Goal: Task Accomplishment & Management: Manage account settings

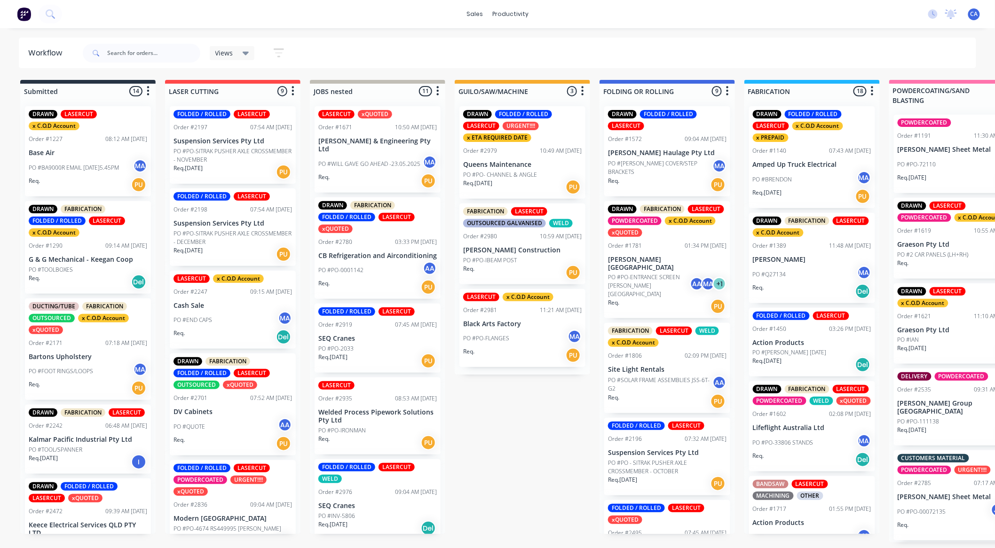
scroll to position [0, 170]
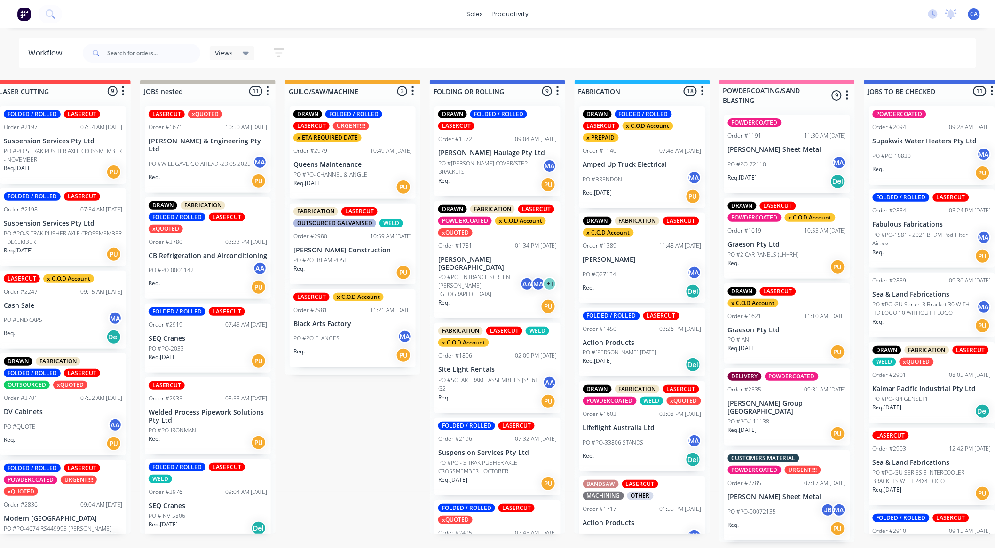
drag, startPoint x: 398, startPoint y: 293, endPoint x: 557, endPoint y: 311, distance: 159.9
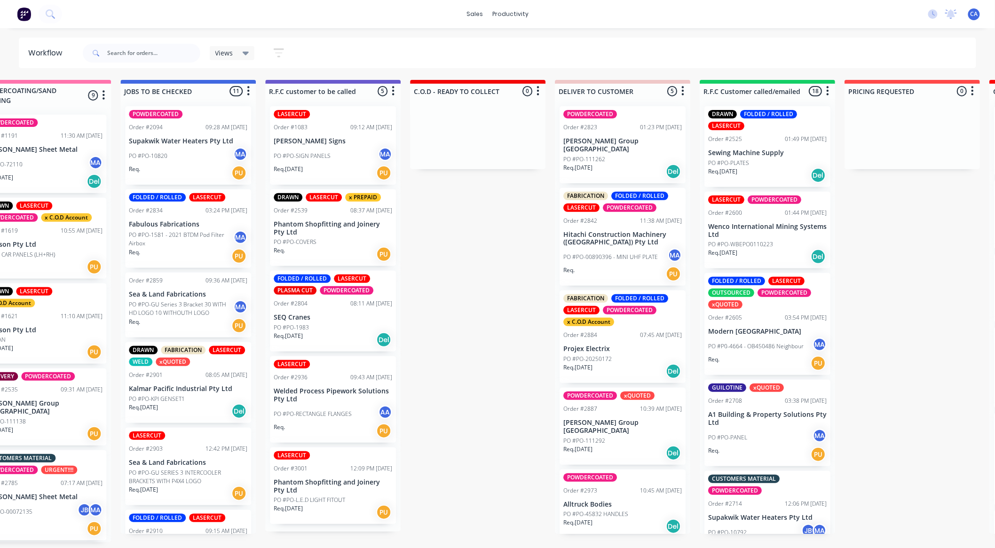
drag, startPoint x: 473, startPoint y: 298, endPoint x: 428, endPoint y: 298, distance: 45.6
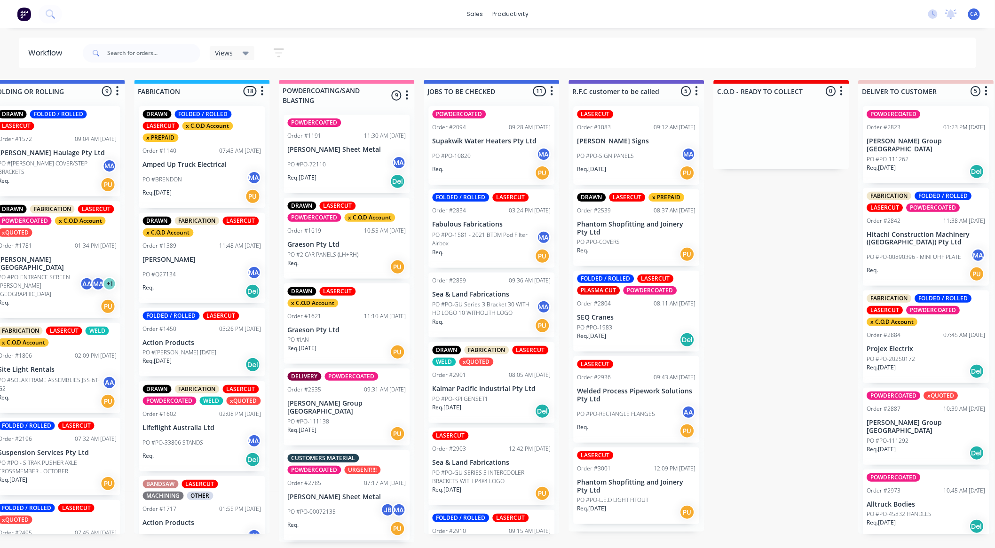
drag, startPoint x: 470, startPoint y: 320, endPoint x: 406, endPoint y: 325, distance: 64.6
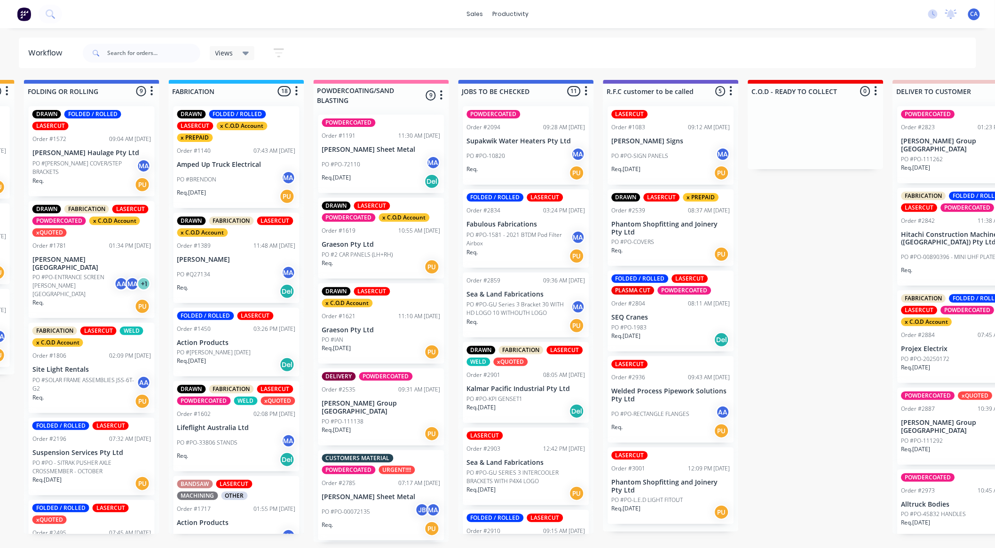
scroll to position [0, 575]
drag, startPoint x: 504, startPoint y: 316, endPoint x: 527, endPoint y: 316, distance: 23.0
click at [527, 316] on div "POWDERCOATED Order #2094 09:28 AM 25/06/25 Supakwik Water Heaters Pty Ltd PO #P…" at bounding box center [525, 316] width 135 height 435
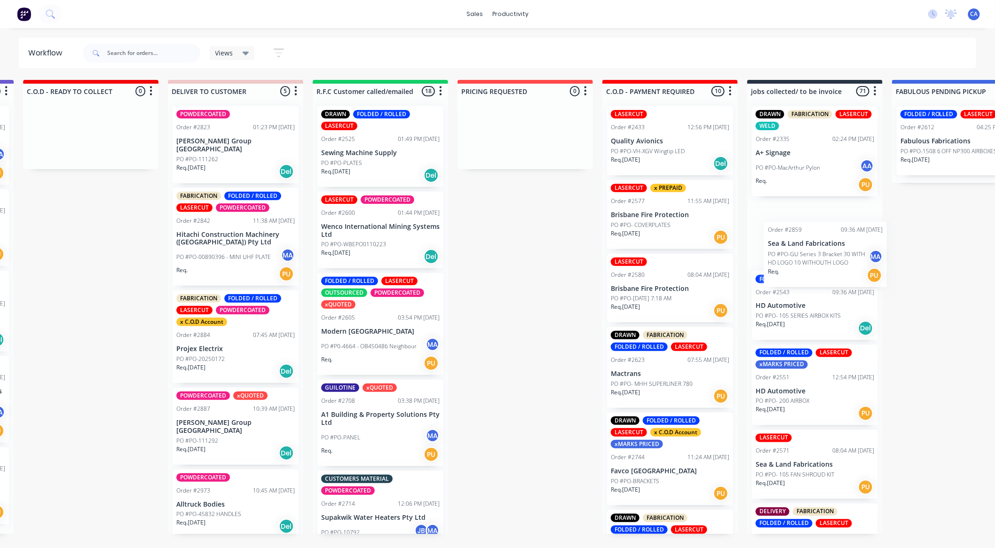
drag, startPoint x: 537, startPoint y: 313, endPoint x: 797, endPoint y: 270, distance: 263.9
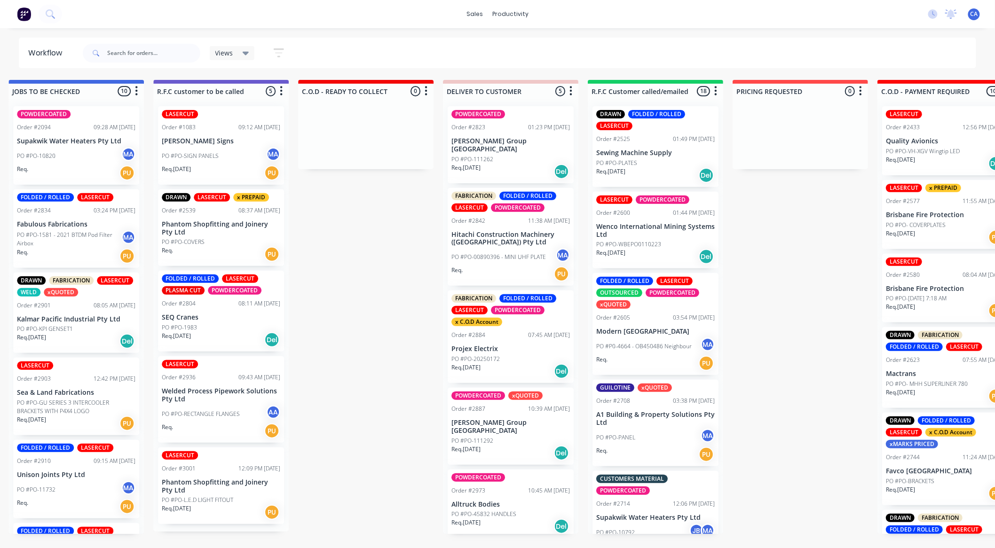
scroll to position [0, 0]
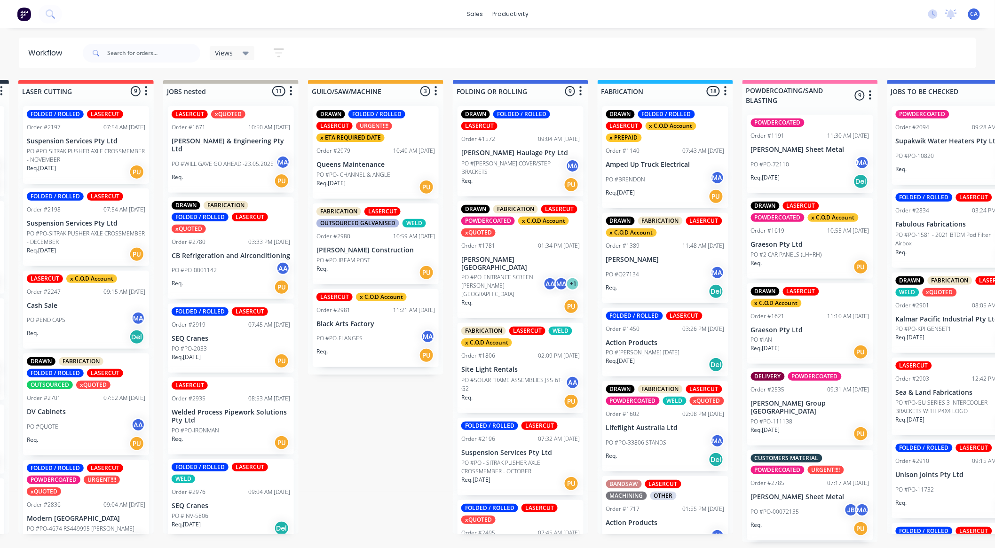
drag, startPoint x: 638, startPoint y: 353, endPoint x: 494, endPoint y: 341, distance: 144.3
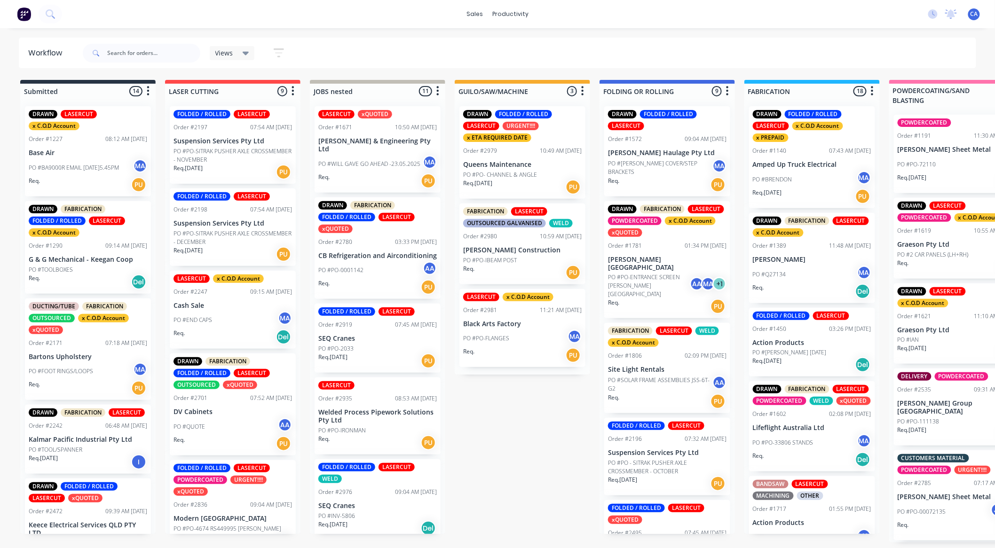
scroll to position [0, 36]
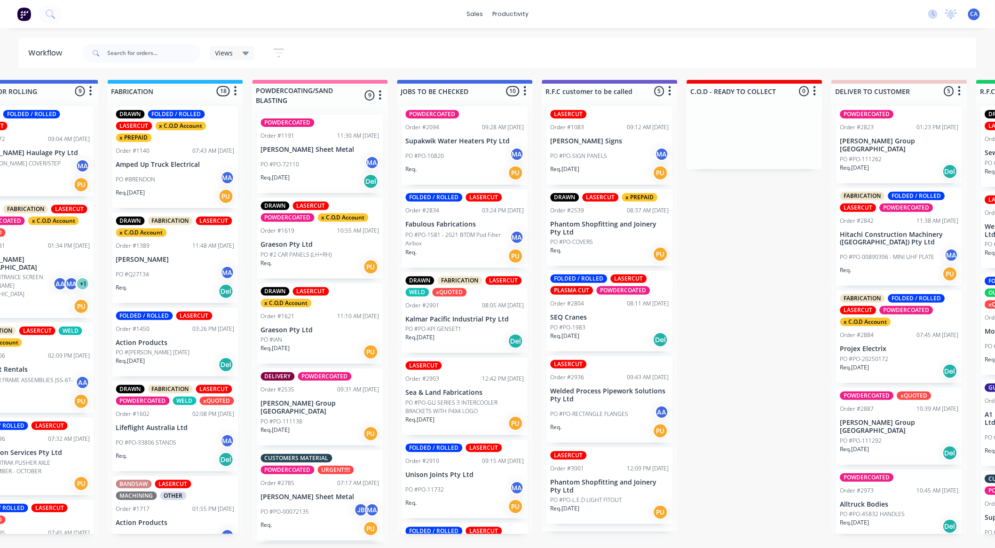
drag, startPoint x: 514, startPoint y: 340, endPoint x: 591, endPoint y: 348, distance: 77.9
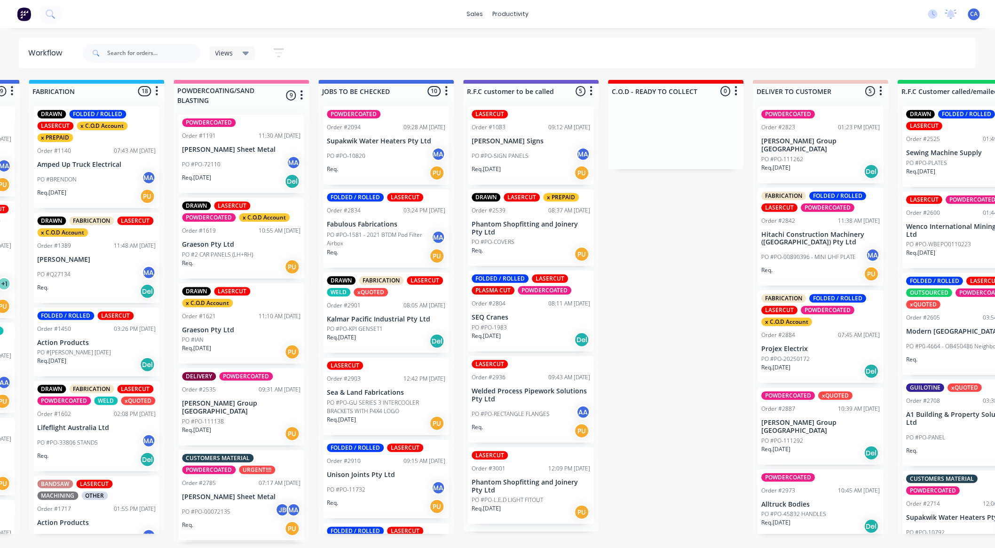
scroll to position [209, 0]
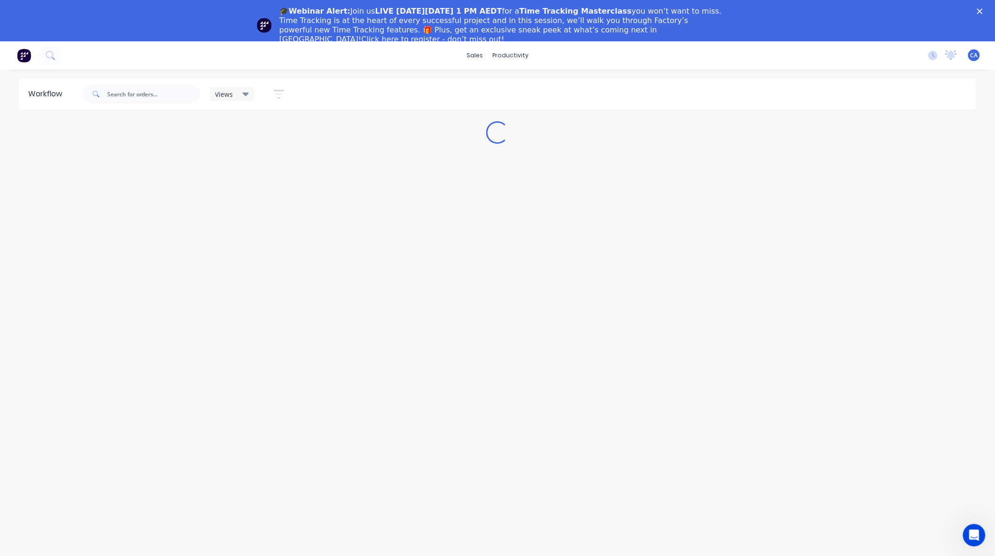
click at [982, 8] on icon "Close" at bounding box center [980, 11] width 6 height 6
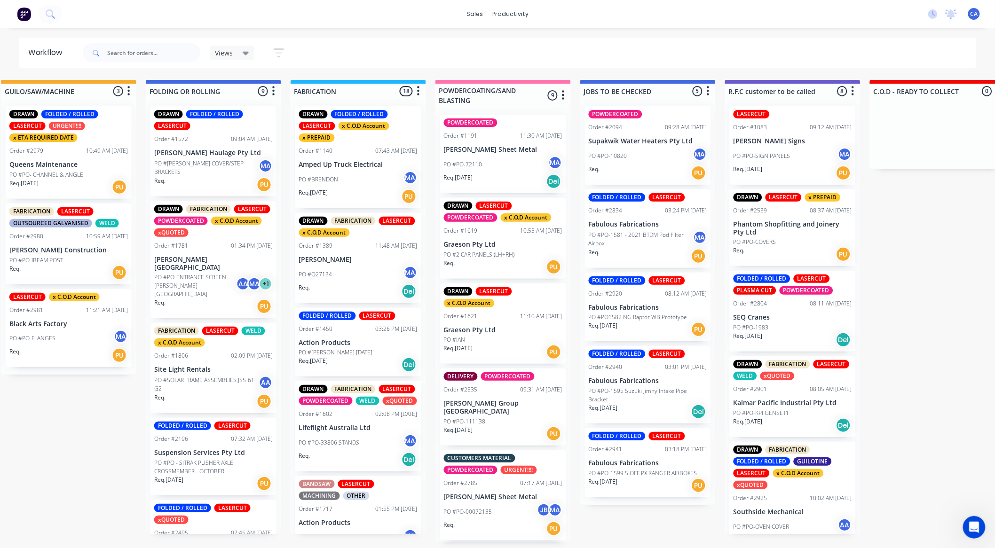
scroll to position [0, 567]
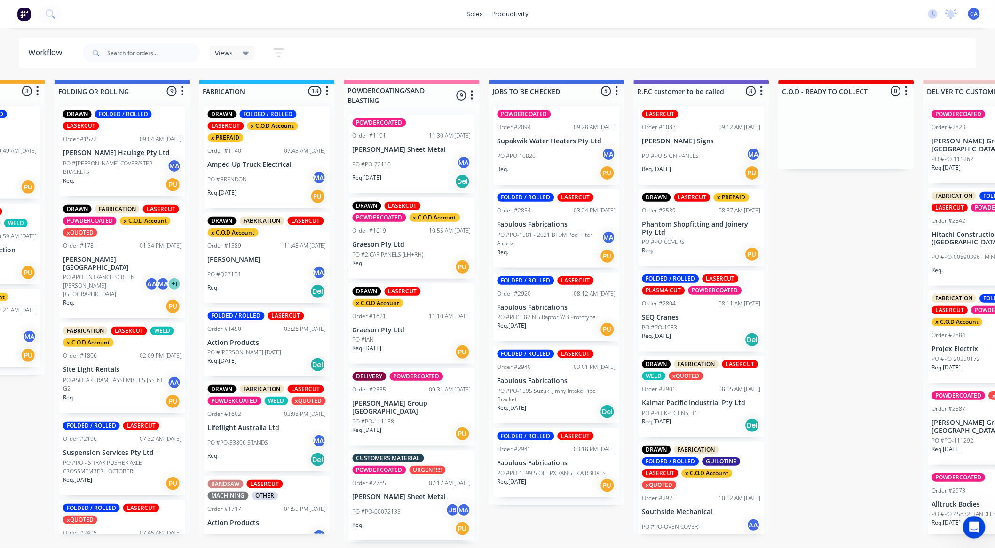
drag, startPoint x: 612, startPoint y: 275, endPoint x: 647, endPoint y: 274, distance: 35.3
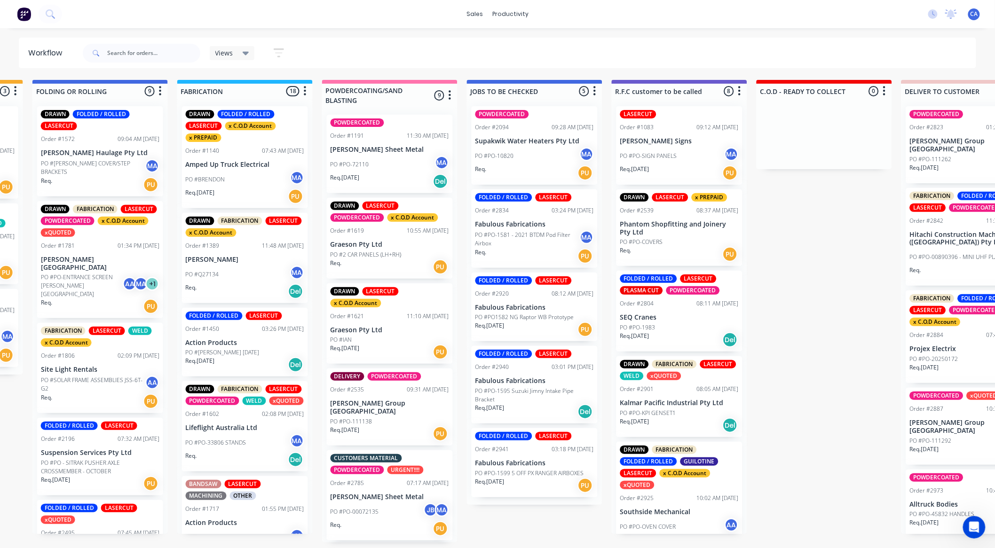
click at [542, 394] on div "POWDERCOATED Order #2094 09:28 AM [DATE] Supakwik Water Heaters Pty Ltd PO #PO-…" at bounding box center [534, 302] width 135 height 406
click at [555, 382] on p "Fabulous Fabrications" at bounding box center [534, 381] width 118 height 8
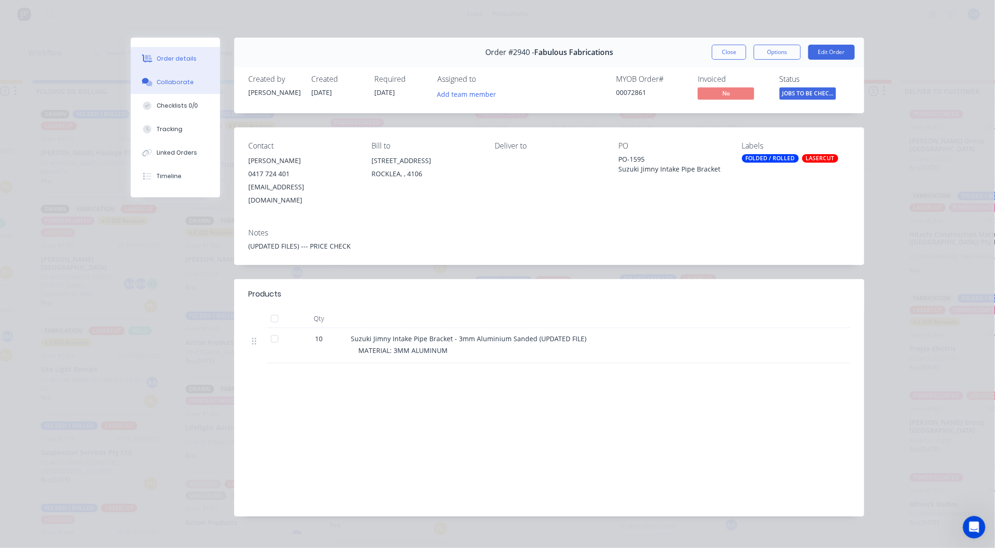
click at [158, 74] on button "Collaborate" at bounding box center [175, 83] width 89 height 24
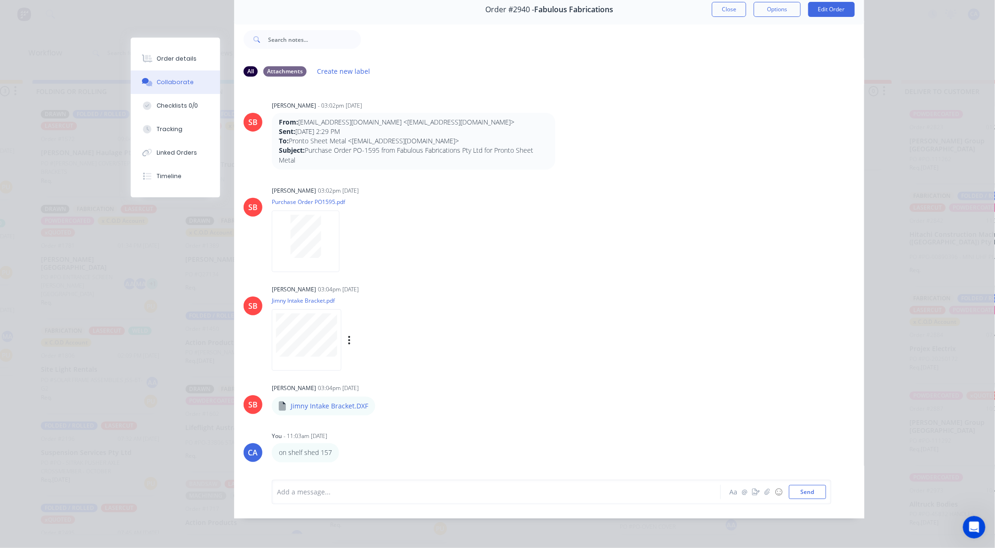
scroll to position [2, 567]
